Goal: Find specific page/section: Find specific page/section

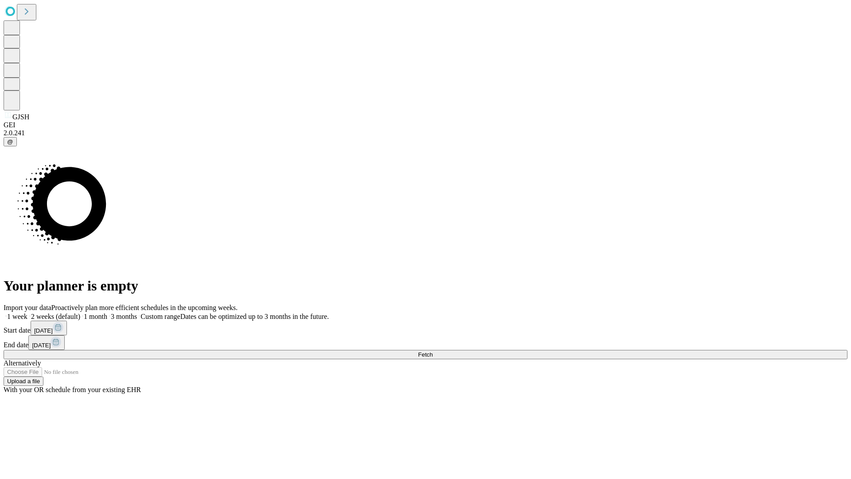
click at [433, 351] on span "Fetch" at bounding box center [425, 354] width 15 height 7
